Goal: Information Seeking & Learning: Understand process/instructions

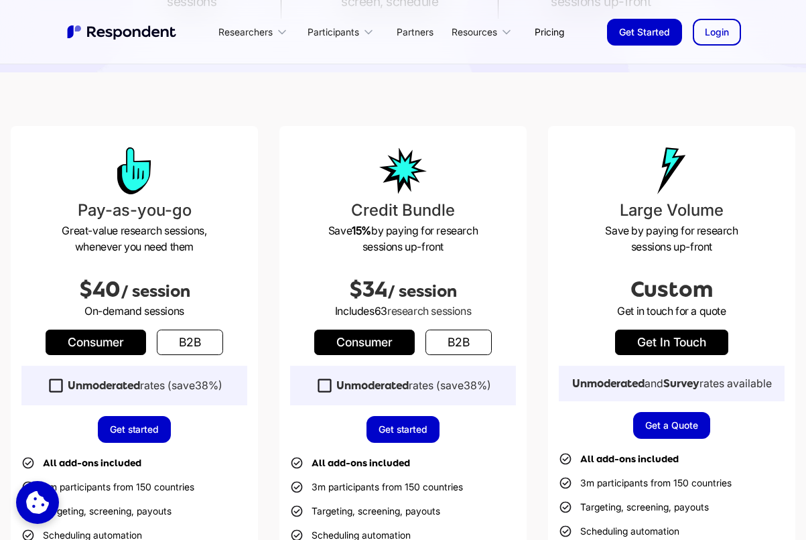
scroll to position [302, 0]
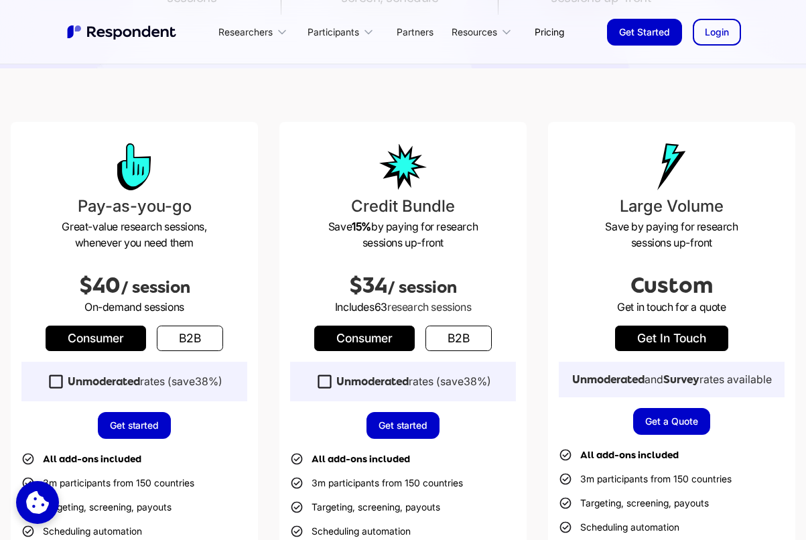
click at [55, 383] on icon at bounding box center [56, 382] width 18 height 18
click at [56, 383] on icon at bounding box center [56, 382] width 18 height 18
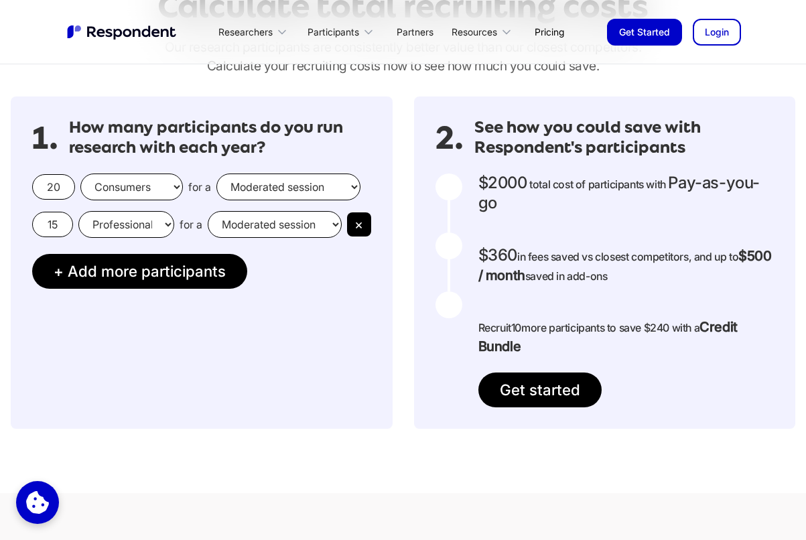
scroll to position [1166, 0]
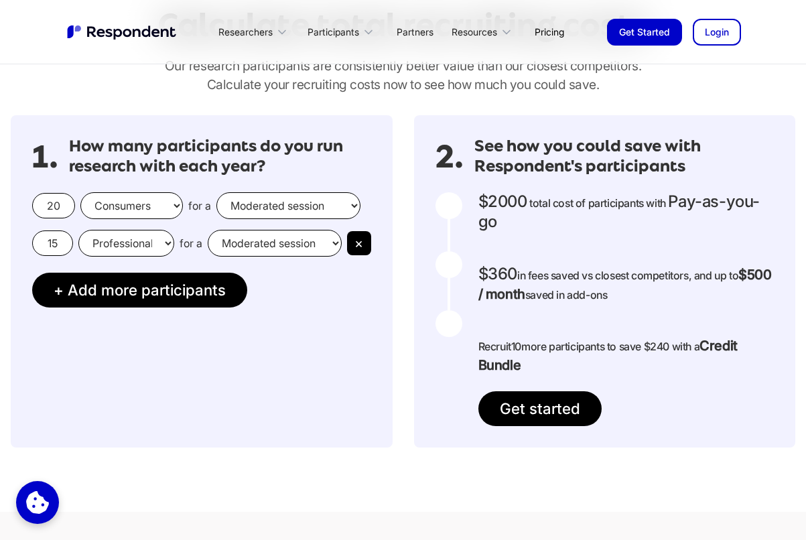
click at [232, 196] on select "Moderated session Unmoderated session" at bounding box center [288, 205] width 144 height 27
select select "unmoderated"
click at [216, 192] on select "Moderated session Unmoderated session" at bounding box center [288, 205] width 144 height 27
click at [365, 246] on button "×" at bounding box center [359, 243] width 24 height 24
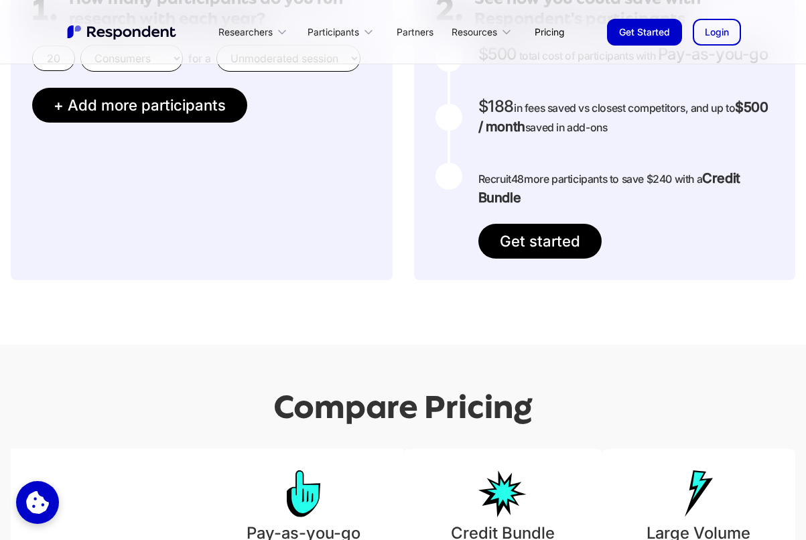
scroll to position [1229, 0]
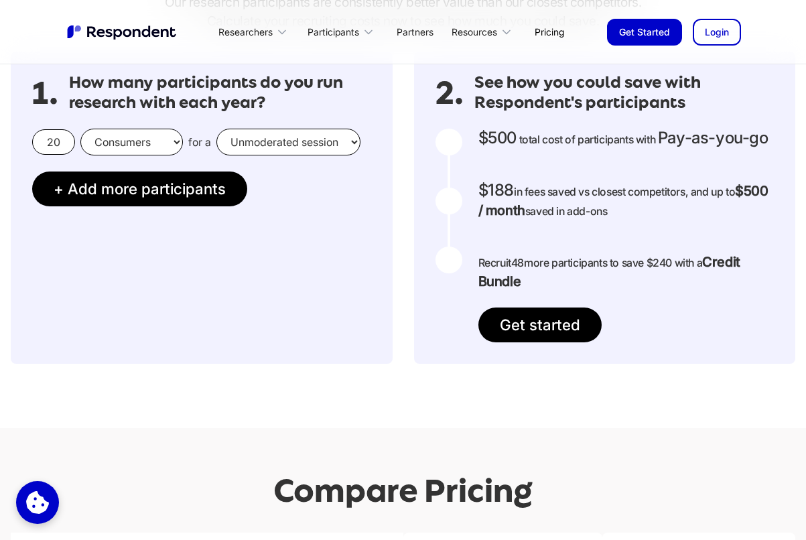
click at [114, 152] on select "Consumers Professionals" at bounding box center [131, 142] width 103 height 27
click at [80, 129] on select "Consumers Professionals" at bounding box center [131, 142] width 103 height 27
click at [64, 135] on input "20" at bounding box center [53, 141] width 43 height 25
type input "25"
click at [160, 270] on div "1. How many participants do you run research with each year? 25 Consumers Profe…" at bounding box center [202, 208] width 382 height 312
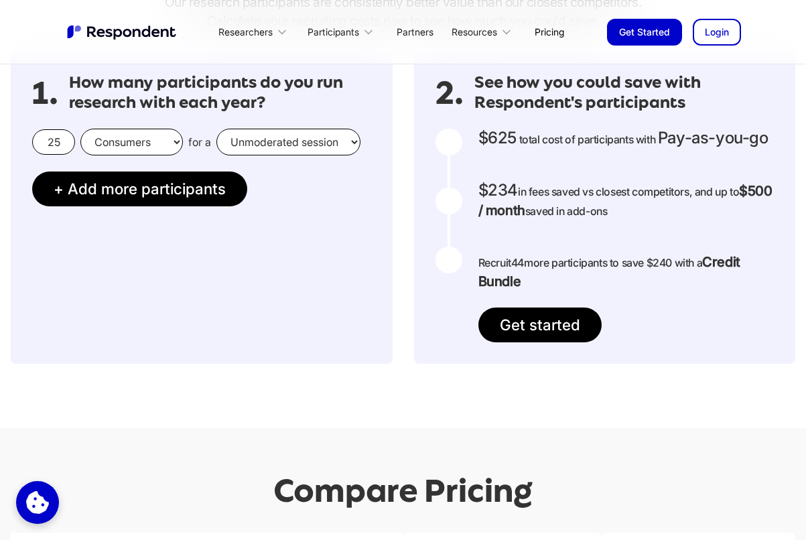
click at [68, 145] on input "25" at bounding box center [53, 141] width 43 height 25
click at [113, 143] on select "Consumers Professionals" at bounding box center [131, 142] width 103 height 27
click at [80, 129] on select "Consumers Professionals" at bounding box center [131, 142] width 103 height 27
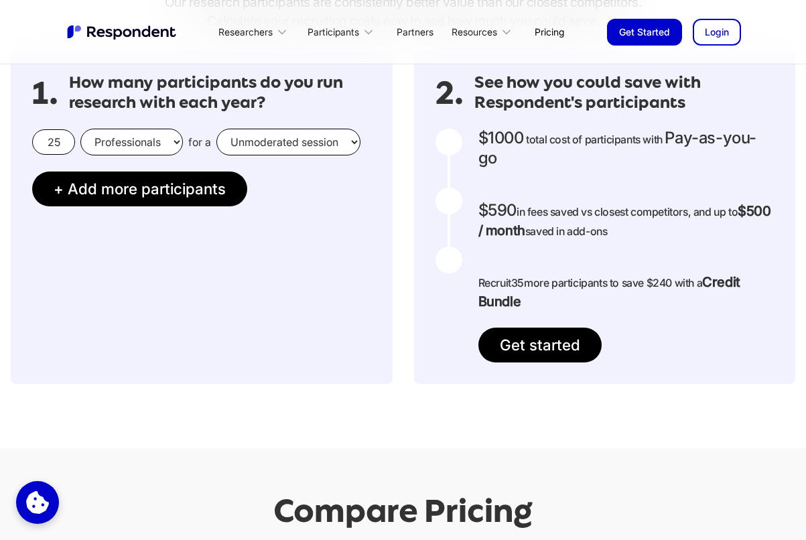
click at [90, 144] on select "Consumers Professionals" at bounding box center [131, 142] width 103 height 27
select select "consumers"
click at [80, 129] on select "Consumers Professionals" at bounding box center [131, 142] width 103 height 27
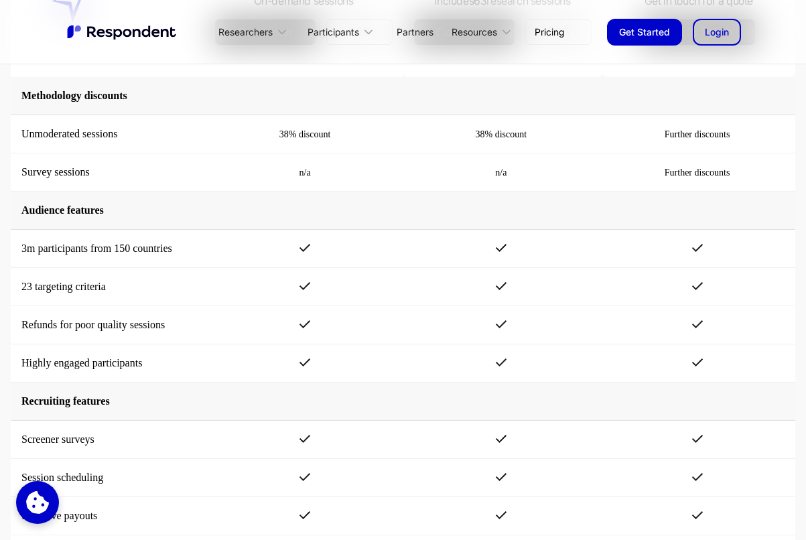
scroll to position [1850, 0]
